Goal: Entertainment & Leisure: Browse casually

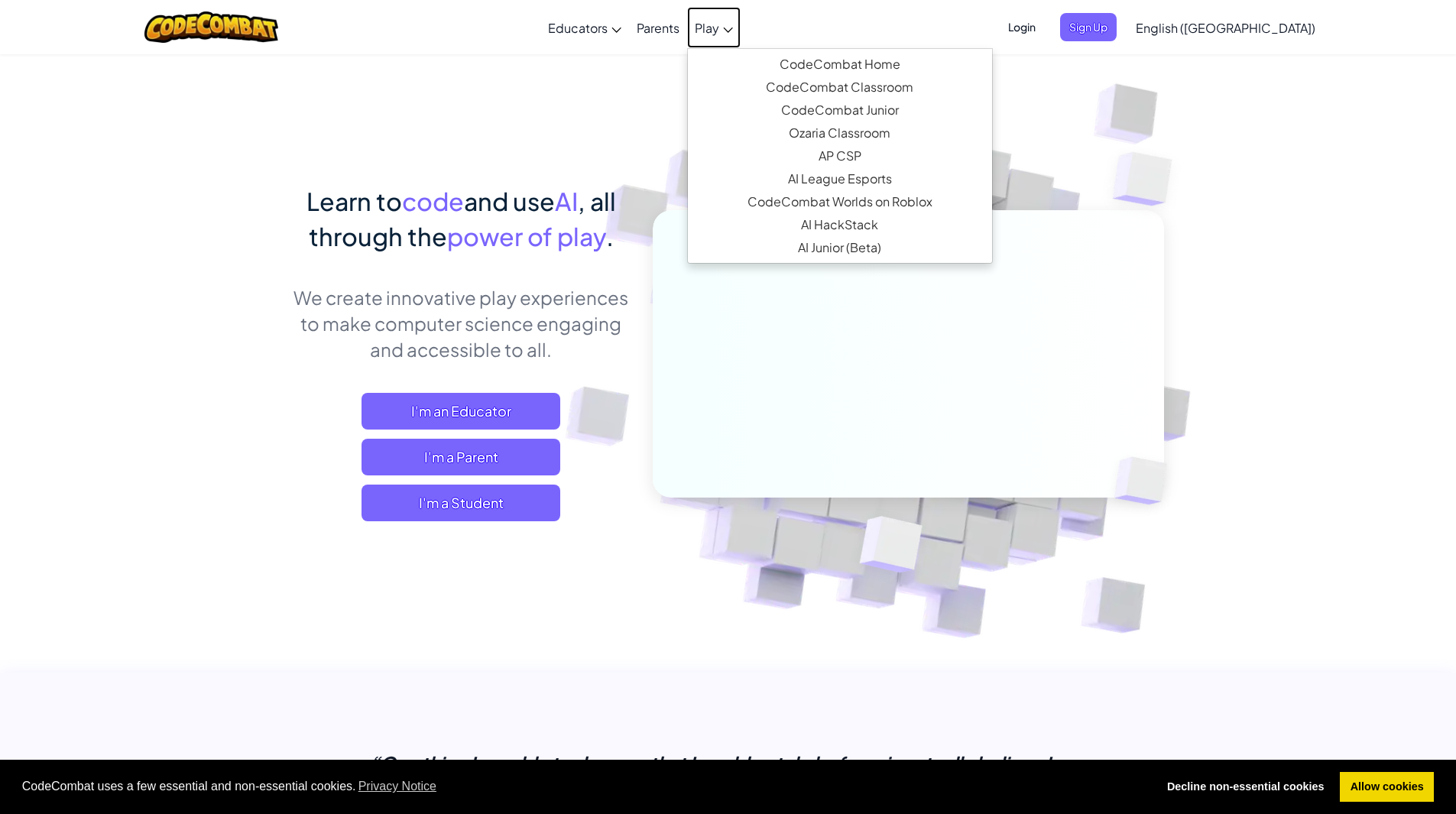
click at [732, 32] on icon at bounding box center [727, 30] width 10 height 5
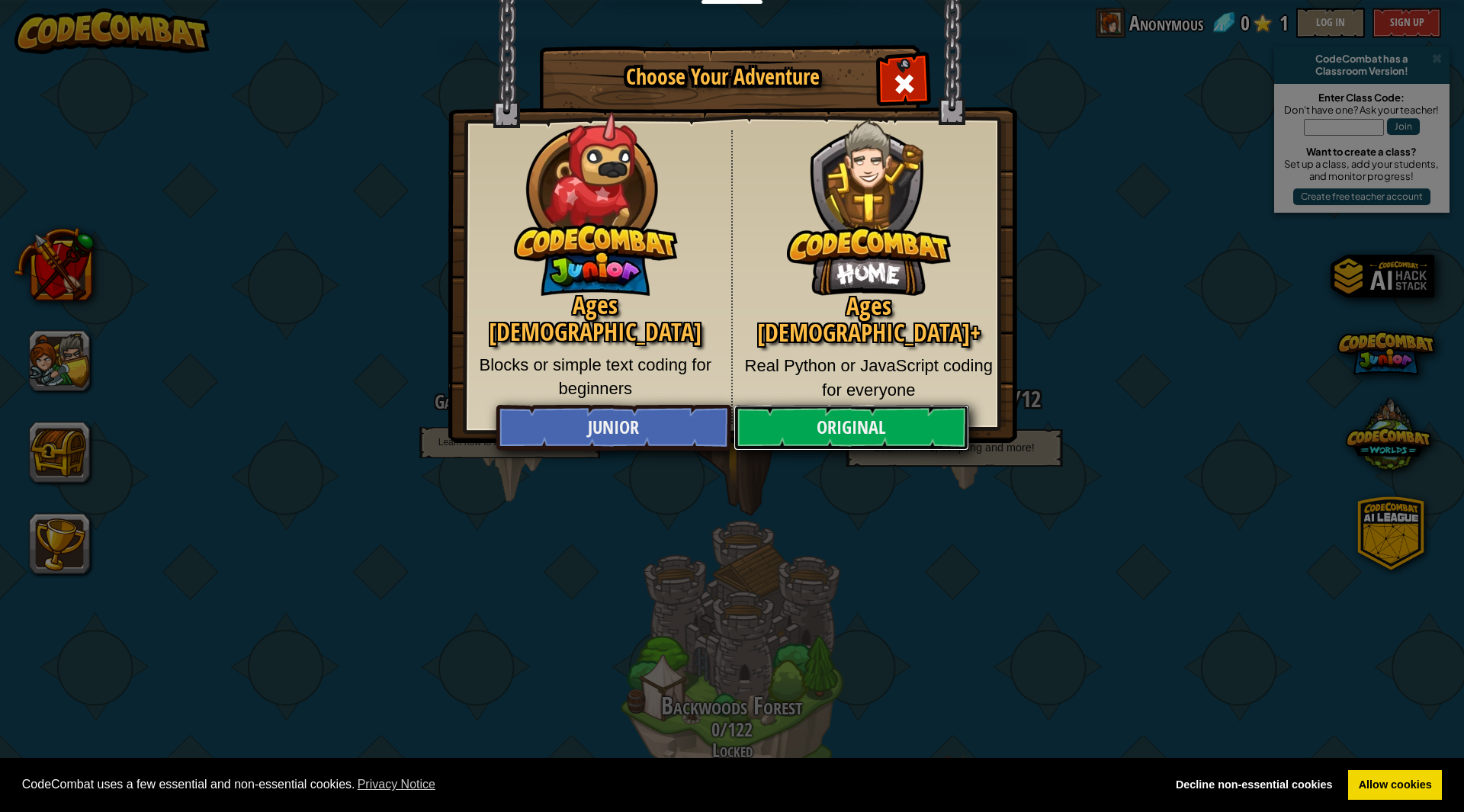
click at [855, 424] on link "Original" at bounding box center [850, 428] width 234 height 46
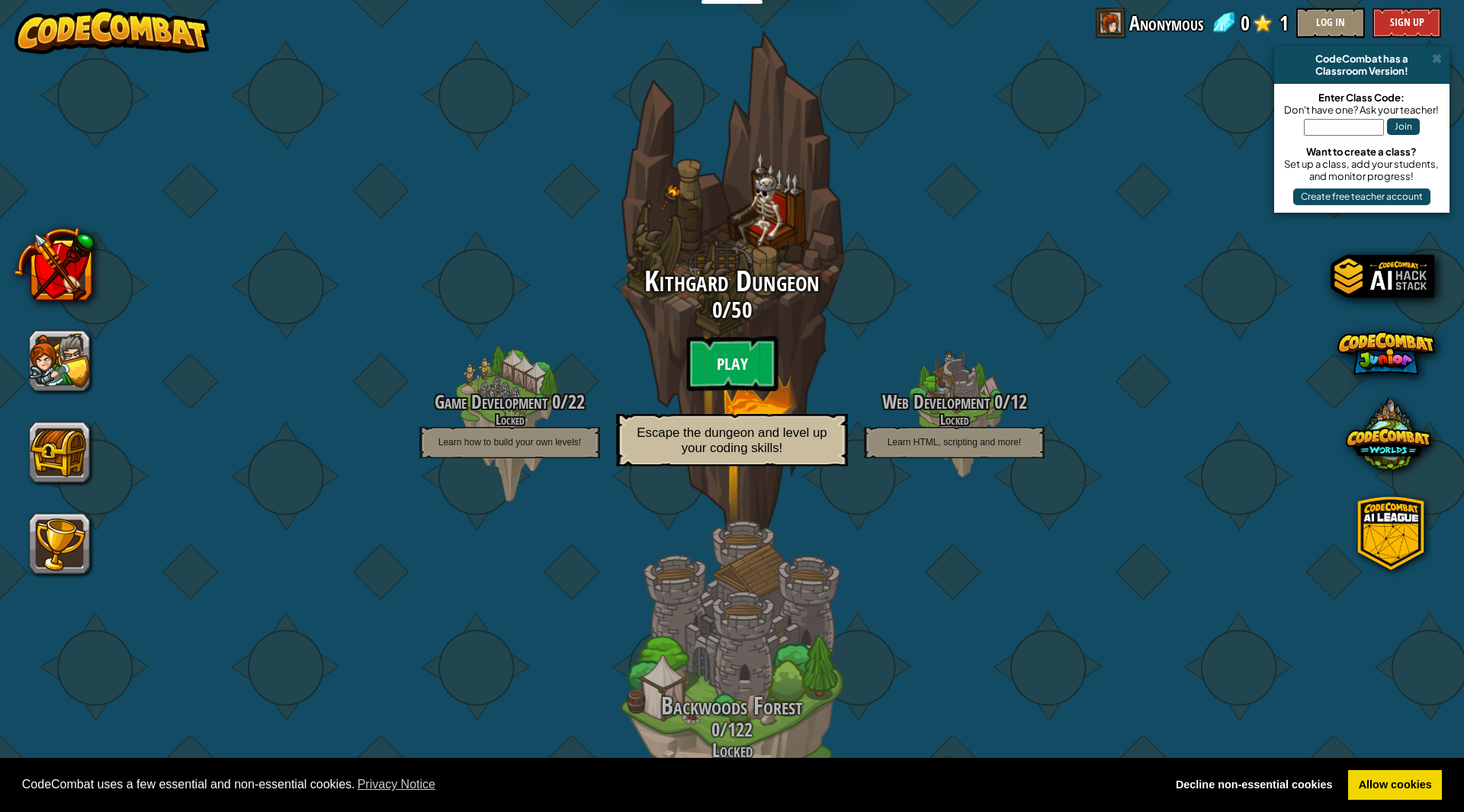
click at [743, 361] on btn "Play" at bounding box center [732, 364] width 91 height 55
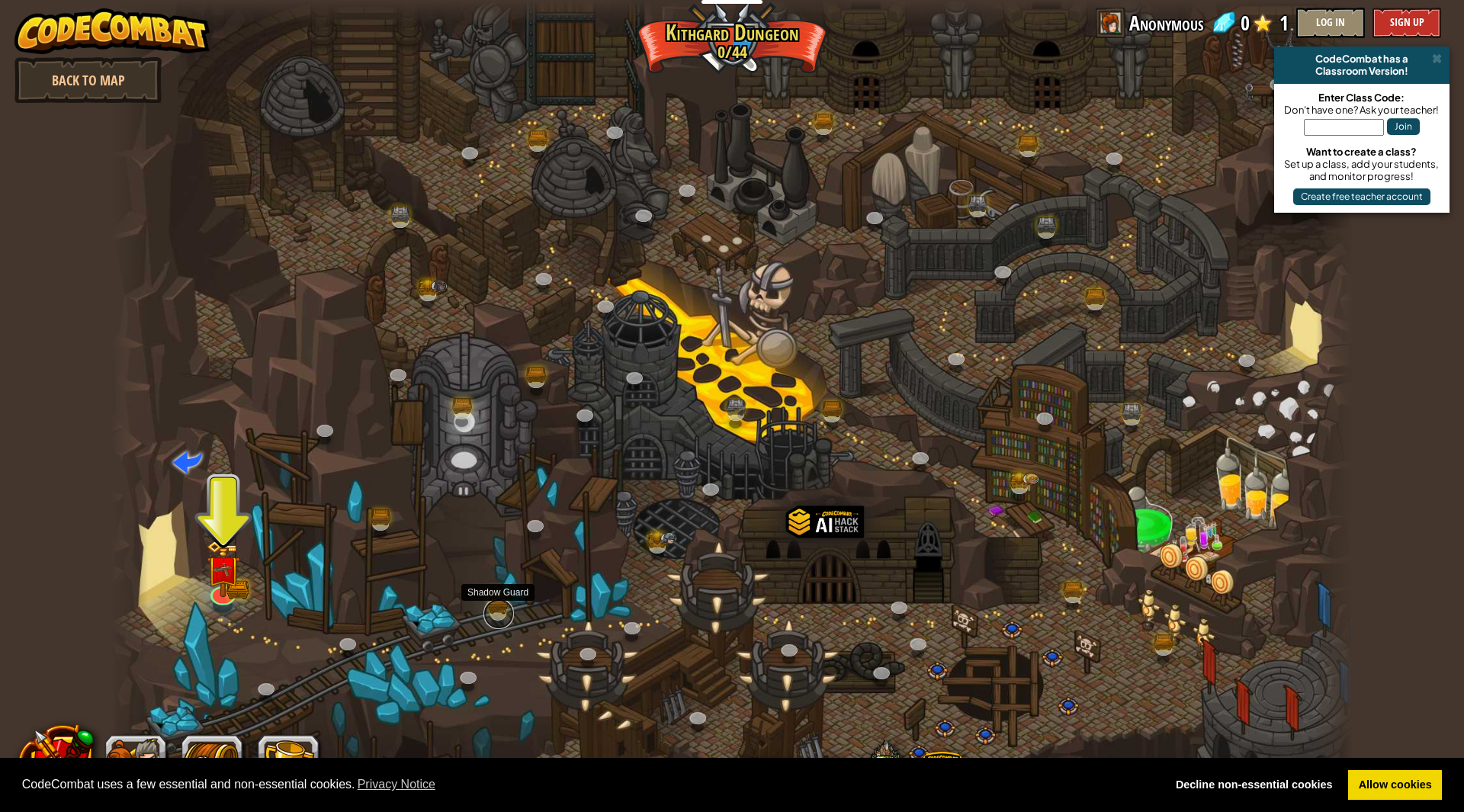
click at [499, 612] on link at bounding box center [498, 613] width 30 height 30
